Goal: Task Accomplishment & Management: Use online tool/utility

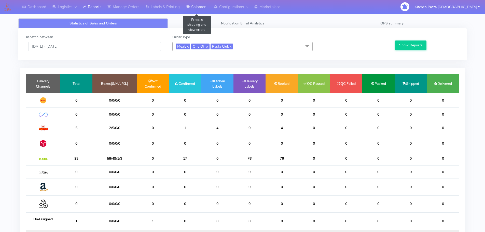
click at [200, 9] on link "Shipment" at bounding box center [197, 7] width 28 height 14
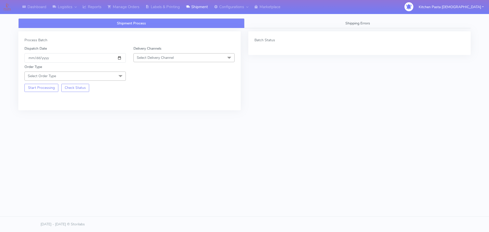
click at [193, 60] on span "Select Delivery Channel" at bounding box center [183, 57] width 101 height 9
click at [152, 115] on div "Yodel" at bounding box center [184, 114] width 96 height 5
click at [112, 77] on span "Select Order Type" at bounding box center [74, 76] width 101 height 9
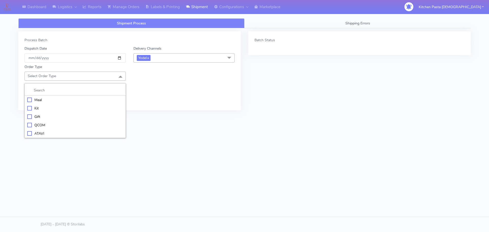
click at [61, 102] on li "Meal" at bounding box center [75, 100] width 101 height 8
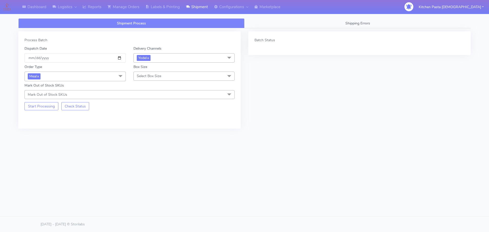
click at [152, 75] on span "Select Box Size" at bounding box center [149, 76] width 24 height 5
click at [154, 116] on div "Medium" at bounding box center [184, 116] width 96 height 5
click at [34, 105] on button "Start Processing" at bounding box center [41, 106] width 34 height 8
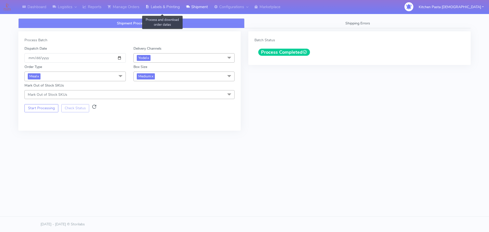
click at [160, 11] on link "Labels & Printing" at bounding box center [162, 7] width 40 height 14
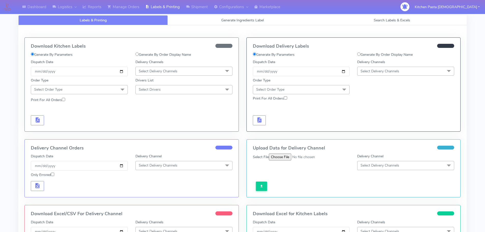
click at [375, 69] on span "Select Delivery Channels" at bounding box center [379, 71] width 39 height 5
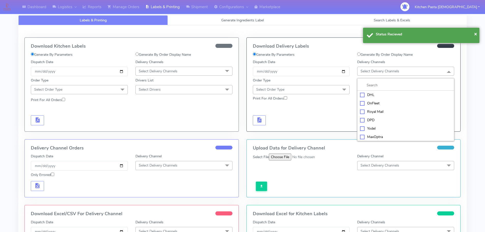
click at [375, 127] on div "Yodel" at bounding box center [405, 128] width 91 height 5
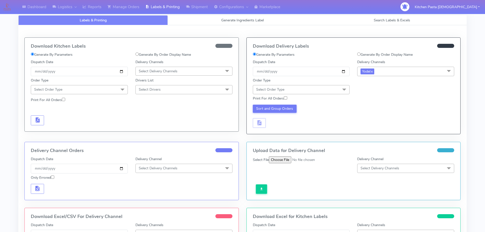
drag, startPoint x: 329, startPoint y: 89, endPoint x: 326, endPoint y: 91, distance: 4.1
click at [329, 89] on span "Select Order Type" at bounding box center [301, 89] width 97 height 9
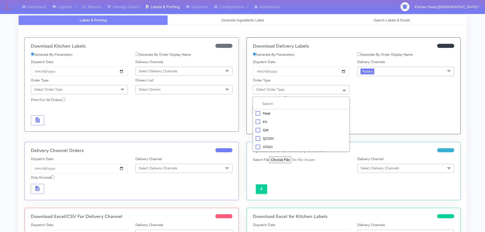
click at [297, 111] on div "Meal" at bounding box center [301, 113] width 91 height 5
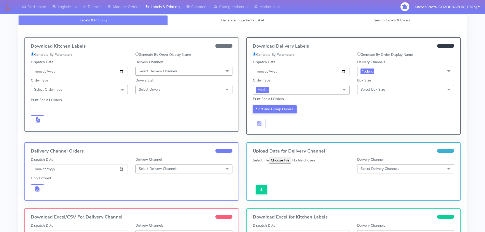
click at [393, 87] on span "Select Box Size" at bounding box center [405, 89] width 97 height 9
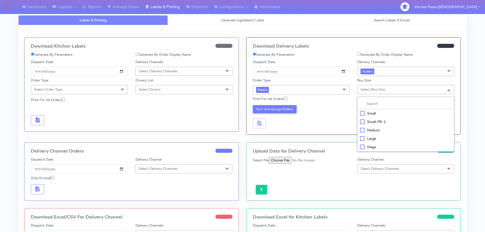
click at [372, 129] on div "Medium" at bounding box center [405, 130] width 91 height 5
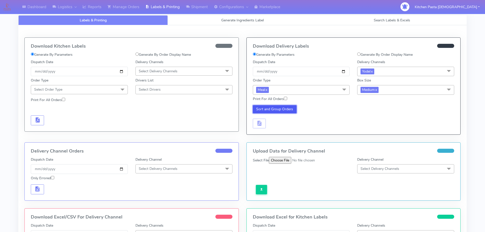
click at [278, 106] on button "Sort and Group Orders" at bounding box center [275, 109] width 44 height 8
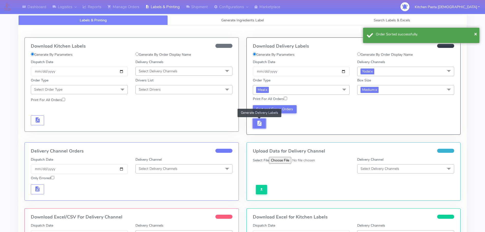
click at [261, 122] on span "button" at bounding box center [259, 124] width 6 height 5
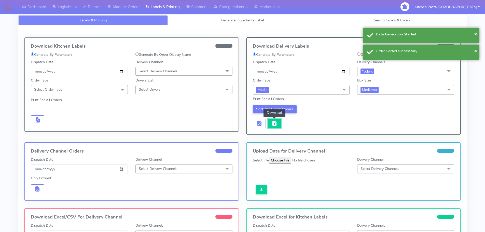
click at [271, 124] on button "button" at bounding box center [274, 124] width 13 height 10
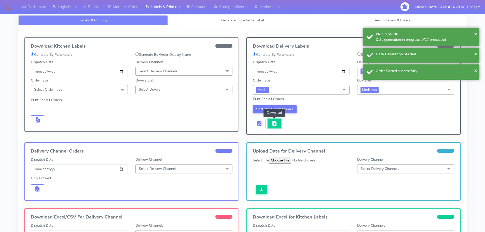
click at [271, 124] on button "button" at bounding box center [274, 124] width 13 height 10
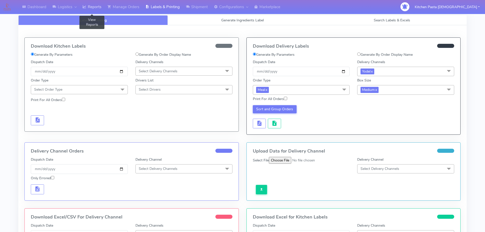
click at [89, 11] on link "Reports" at bounding box center [91, 7] width 25 height 14
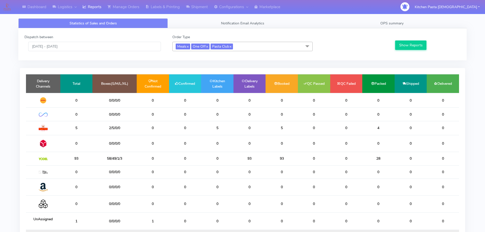
click at [246, 47] on span "Meals x One Off x Pasta Club x" at bounding box center [242, 46] width 140 height 9
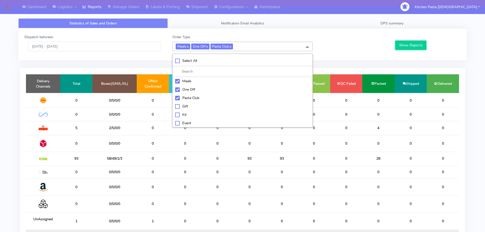
click at [216, 80] on div "Meals" at bounding box center [242, 80] width 135 height 5
checkbox input "false"
click at [205, 89] on div "One Off" at bounding box center [242, 89] width 135 height 5
checkbox input "false"
click at [196, 97] on div "Pasta Club" at bounding box center [242, 97] width 135 height 5
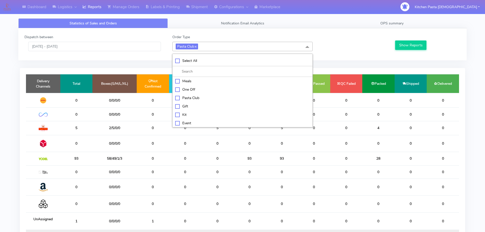
checkbox input "false"
click at [185, 113] on div "Kit" at bounding box center [242, 113] width 135 height 5
checkbox input "true"
click at [403, 41] on button "Show Reports" at bounding box center [410, 44] width 31 height 9
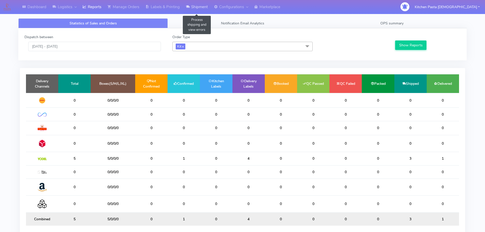
click at [190, 9] on icon at bounding box center [188, 6] width 4 height 5
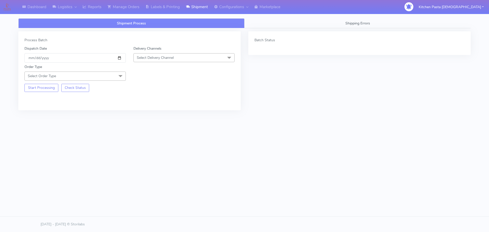
click at [170, 58] on span "Select Delivery Channel" at bounding box center [155, 57] width 37 height 5
click at [144, 114] on div "Yodel" at bounding box center [184, 114] width 96 height 5
click at [117, 78] on span at bounding box center [120, 77] width 10 height 10
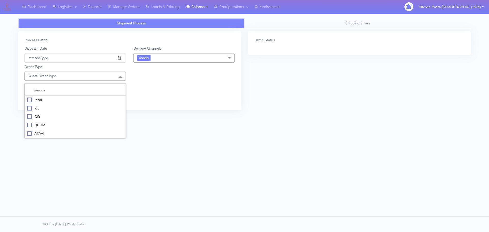
click at [50, 107] on div "Kit" at bounding box center [75, 108] width 96 height 5
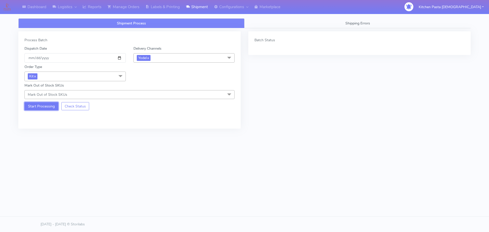
click at [44, 110] on button "Start Processing" at bounding box center [41, 106] width 34 height 8
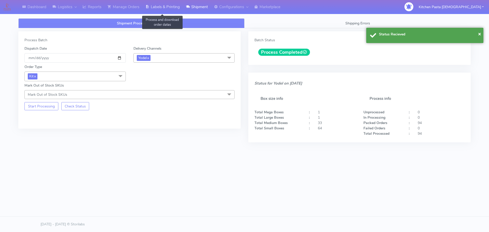
click at [167, 5] on link "Labels & Printing" at bounding box center [162, 7] width 40 height 14
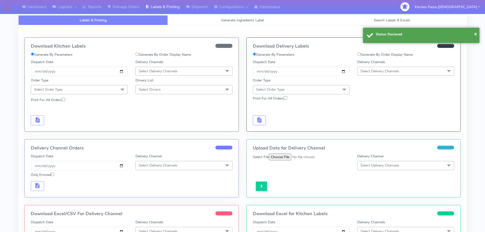
click at [426, 73] on span "Select Delivery Channels" at bounding box center [405, 71] width 97 height 9
click at [374, 126] on div "Yodel" at bounding box center [405, 128] width 91 height 5
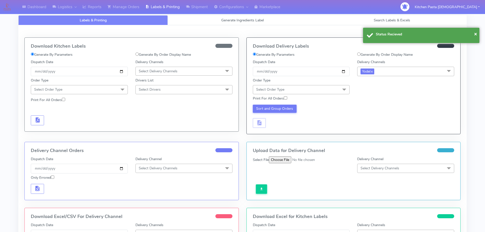
click at [347, 88] on span at bounding box center [344, 90] width 10 height 10
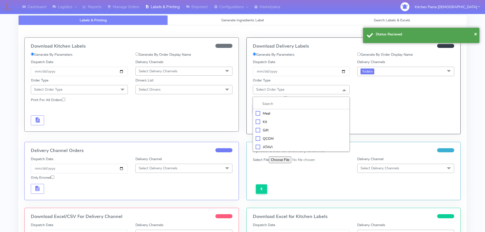
click at [260, 119] on div "Kit" at bounding box center [301, 121] width 91 height 5
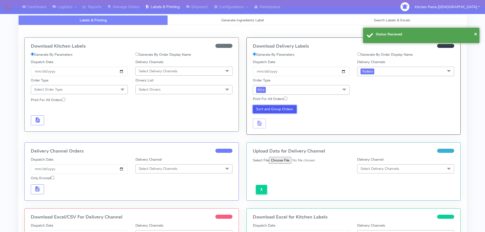
click at [262, 112] on button "Sort and Group Orders" at bounding box center [275, 109] width 44 height 8
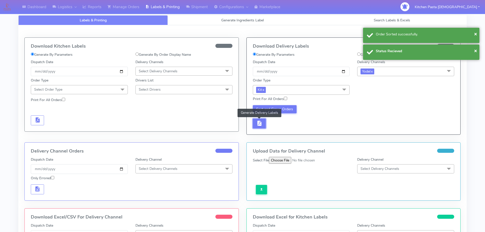
drag, startPoint x: 262, startPoint y: 124, endPoint x: 267, endPoint y: 122, distance: 6.3
click at [262, 123] on button "button" at bounding box center [259, 124] width 13 height 10
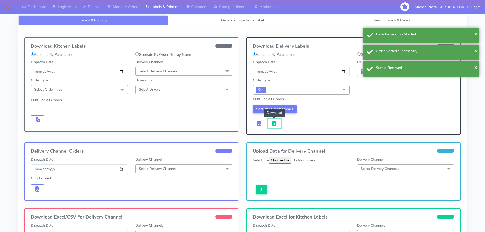
click at [276, 122] on span "button" at bounding box center [274, 124] width 6 height 5
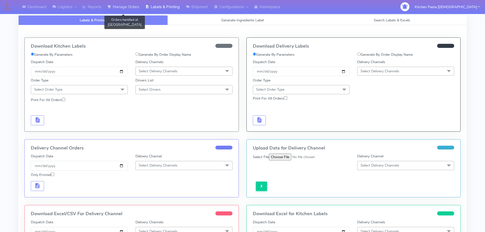
click at [114, 8] on link "Manage Orders" at bounding box center [123, 7] width 38 height 14
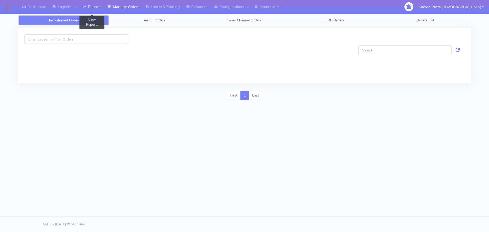
click at [94, 8] on link "Reports" at bounding box center [91, 7] width 25 height 14
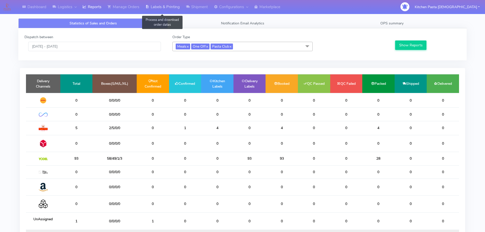
click at [158, 4] on link "Labels & Printing" at bounding box center [162, 7] width 40 height 14
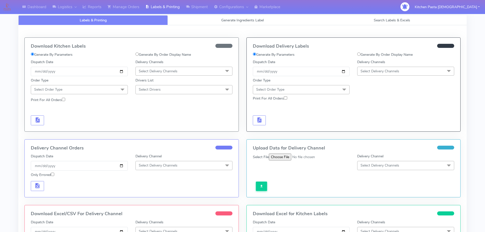
click at [164, 67] on span "Select Delivery Channels" at bounding box center [183, 71] width 97 height 9
click at [153, 113] on div "Royal Mail" at bounding box center [183, 111] width 91 height 5
click at [121, 89] on span at bounding box center [122, 90] width 10 height 10
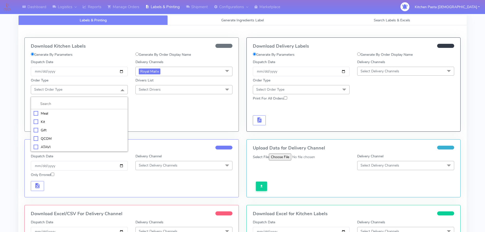
drag, startPoint x: 92, startPoint y: 114, endPoint x: 95, endPoint y: 106, distance: 8.9
click at [92, 111] on div "Meal" at bounding box center [79, 113] width 91 height 5
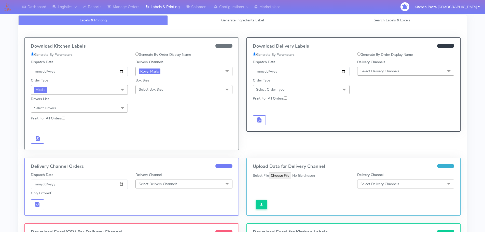
click at [163, 88] on span "Select Box Size" at bounding box center [151, 89] width 24 height 5
click at [159, 128] on div "Medium" at bounding box center [183, 130] width 91 height 5
click at [39, 139] on span "button" at bounding box center [37, 139] width 6 height 5
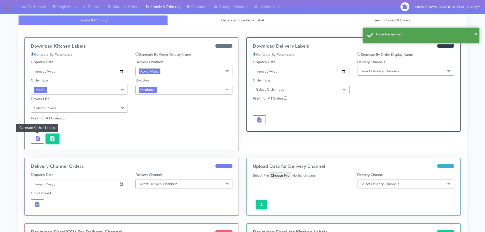
click at [46, 139] on button "button" at bounding box center [52, 139] width 13 height 10
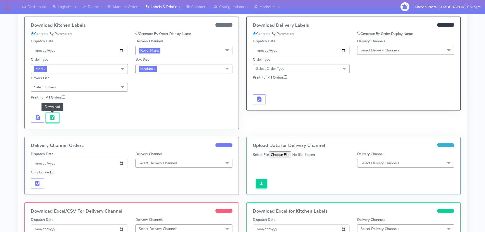
scroll to position [102, 0]
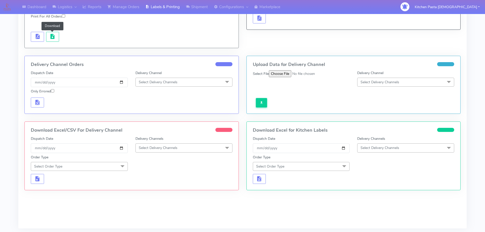
click at [182, 143] on div "Delivery Channels Select Delivery Channels DHL OnFleet Royal Mail DPD Yodel Max…" at bounding box center [184, 144] width 105 height 17
click at [183, 146] on span "Select Delivery Channels" at bounding box center [183, 147] width 97 height 9
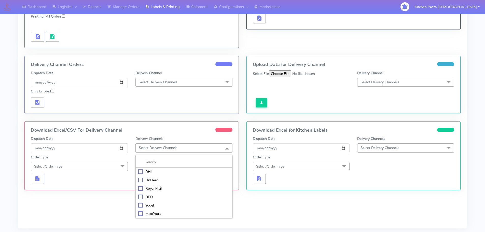
click at [154, 190] on div "Royal Mail" at bounding box center [183, 188] width 91 height 5
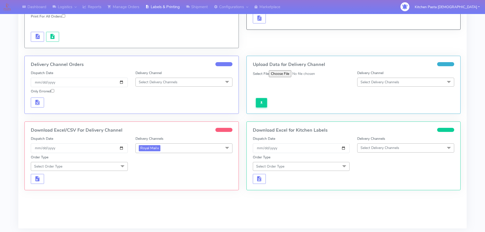
click at [112, 163] on span "Select Order Type" at bounding box center [79, 166] width 97 height 9
click at [63, 189] on div "Meal" at bounding box center [79, 189] width 91 height 5
click at [151, 167] on span "Select Box Size" at bounding box center [151, 166] width 24 height 5
click at [154, 206] on div "Medium" at bounding box center [183, 206] width 91 height 5
drag, startPoint x: 44, startPoint y: 178, endPoint x: 47, endPoint y: 177, distance: 3.7
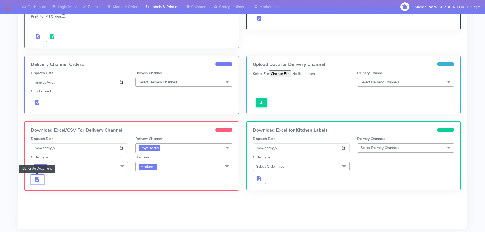
click at [44, 178] on button "button" at bounding box center [37, 179] width 13 height 10
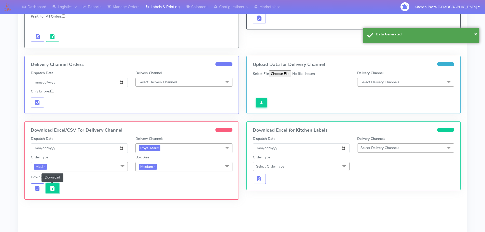
click at [56, 190] on button "button" at bounding box center [52, 188] width 13 height 10
